Goal: Find specific page/section: Find specific page/section

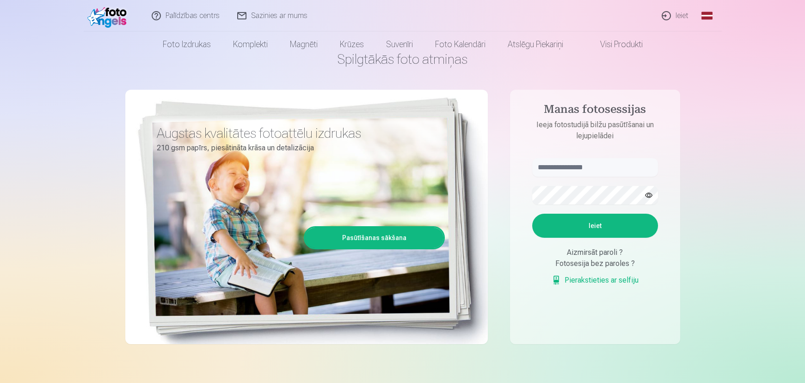
scroll to position [42, 0]
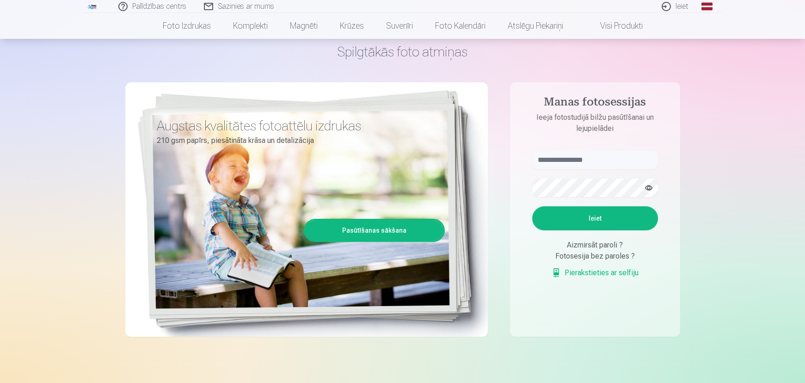
click at [613, 271] on link "Pierakstieties ar selfiju" at bounding box center [595, 272] width 87 height 11
